Goal: Transaction & Acquisition: Purchase product/service

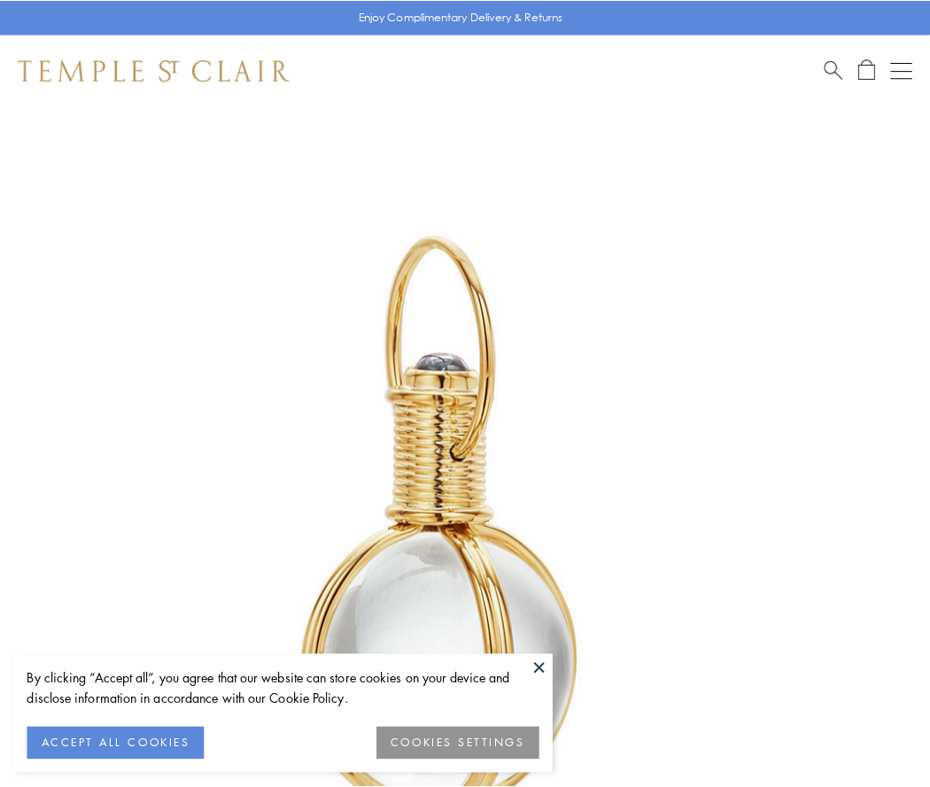
scroll to position [462, 0]
